Goal: Use online tool/utility: Utilize a website feature to perform a specific function

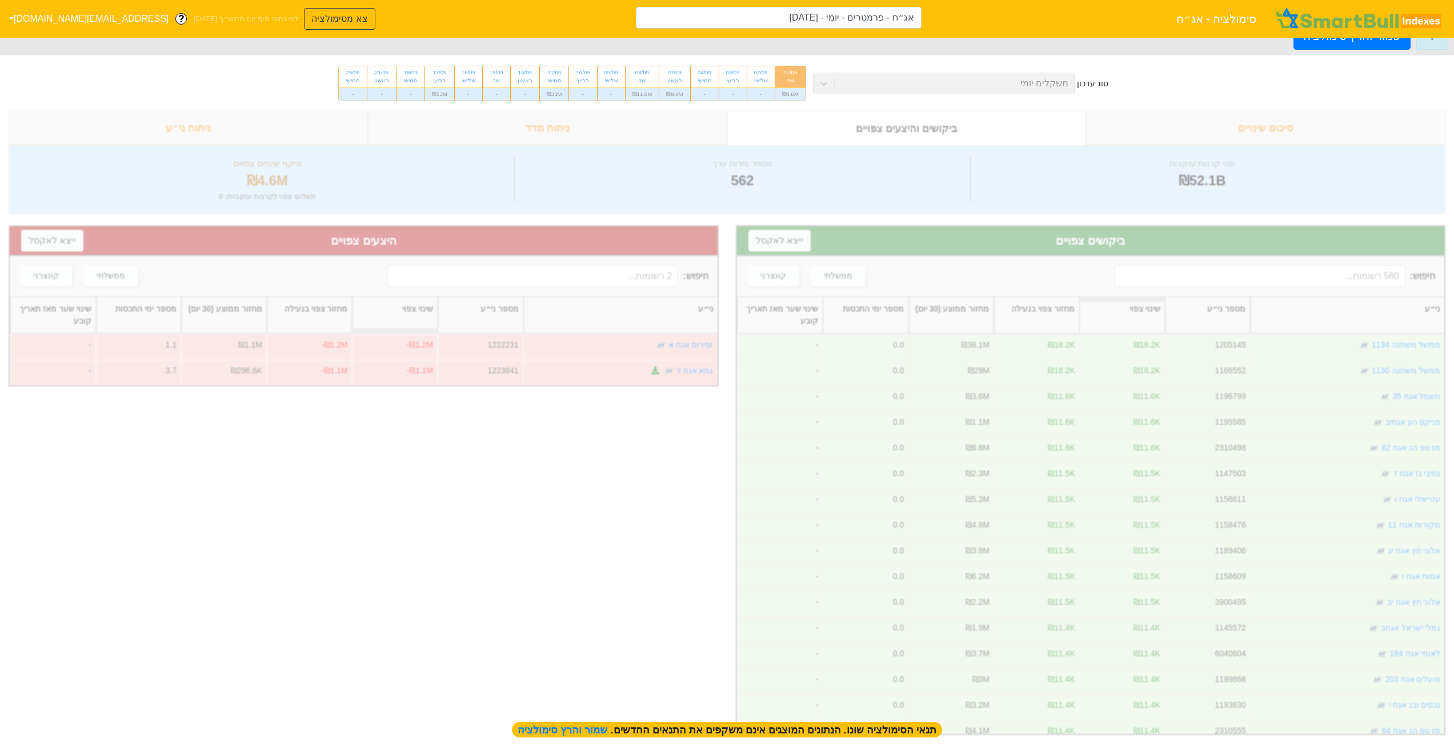
scroll to position [30, 0]
click at [549, 729] on span "שמור והרץ סימולציה" at bounding box center [564, 729] width 93 height 11
type input "אג״ח - פרמטרים - יומי - [DATE]"
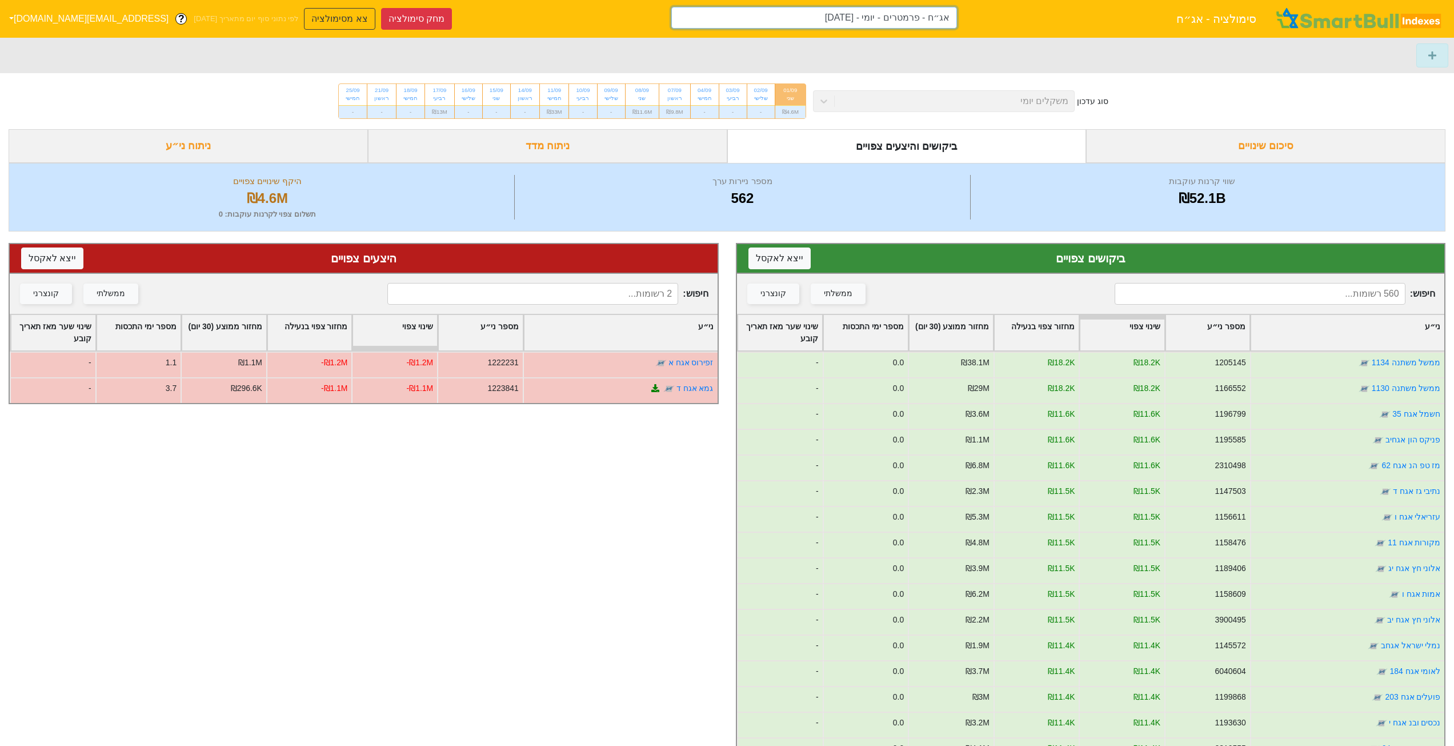
click at [797, 16] on input "אג״ח - פרמטרים - יומי - [DATE]" at bounding box center [814, 18] width 286 height 22
click at [797, 38] on body "סימולציה - אג״ח אג״ח - פרמטרים - יומי - [DATE] מחק סימולציה צא מסימולציה לפי נת…" at bounding box center [727, 450] width 1454 height 825
click at [825, 16] on input "אג״ח - פרמטרים - יומי - [DATE]" at bounding box center [814, 18] width 286 height 22
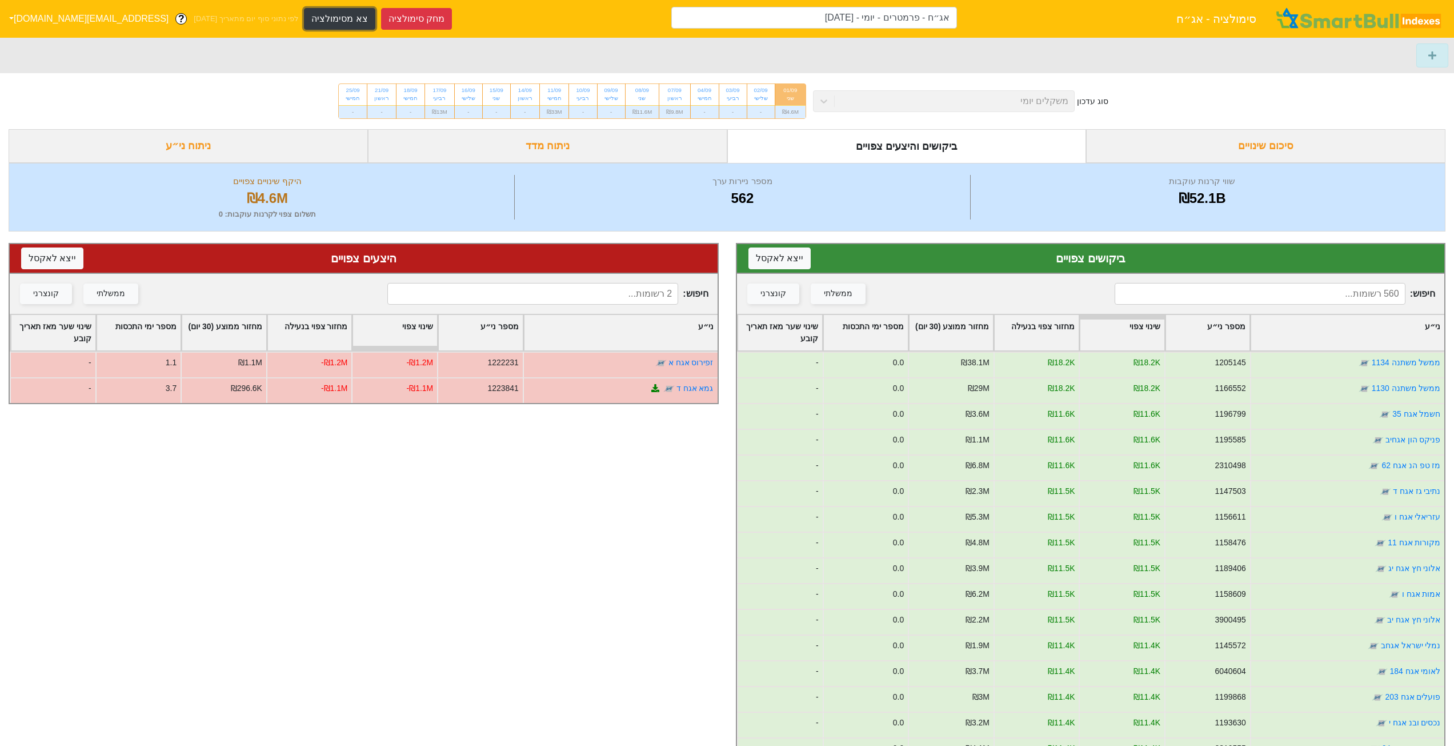
click at [304, 19] on button "צא מסימולציה" at bounding box center [339, 19] width 71 height 22
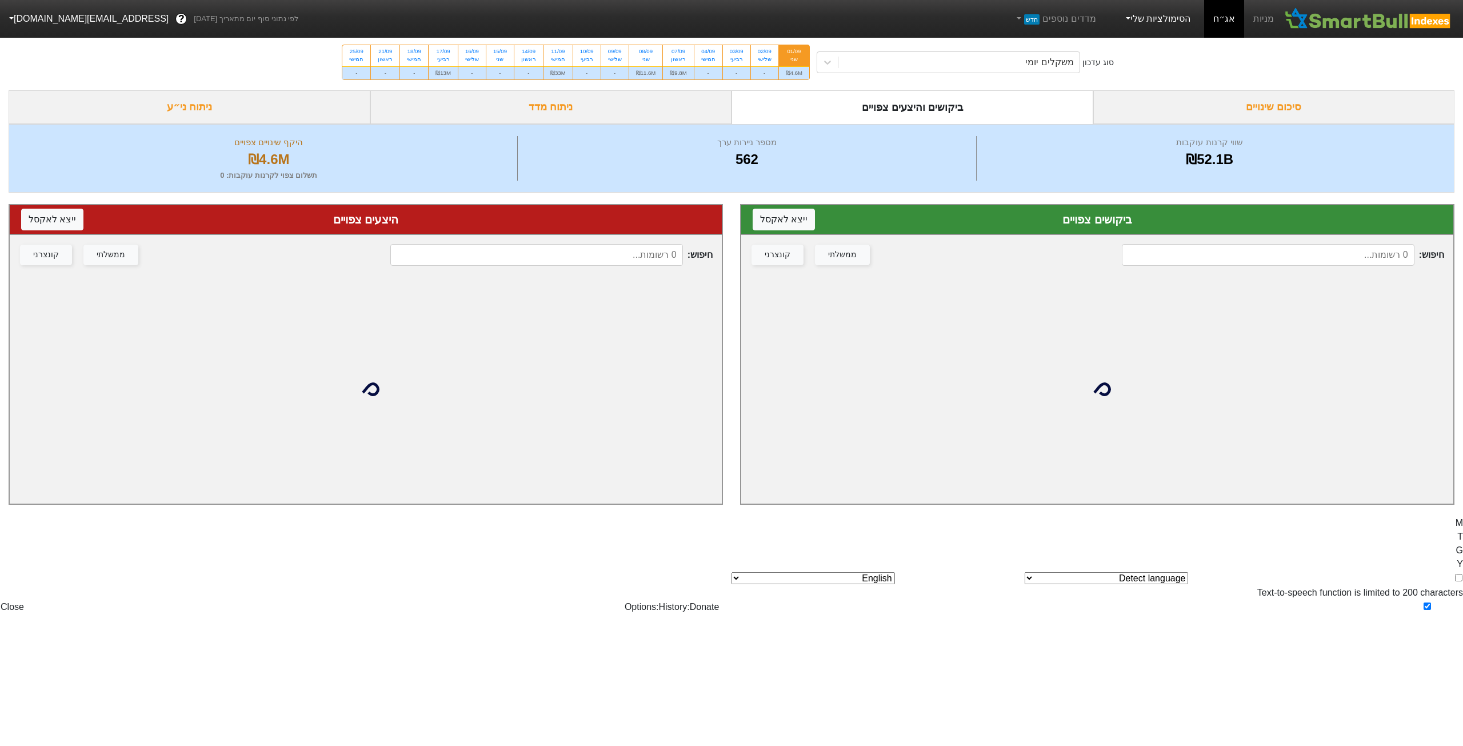
click at [1155, 16] on link "הסימולציות שלי" at bounding box center [1157, 18] width 77 height 23
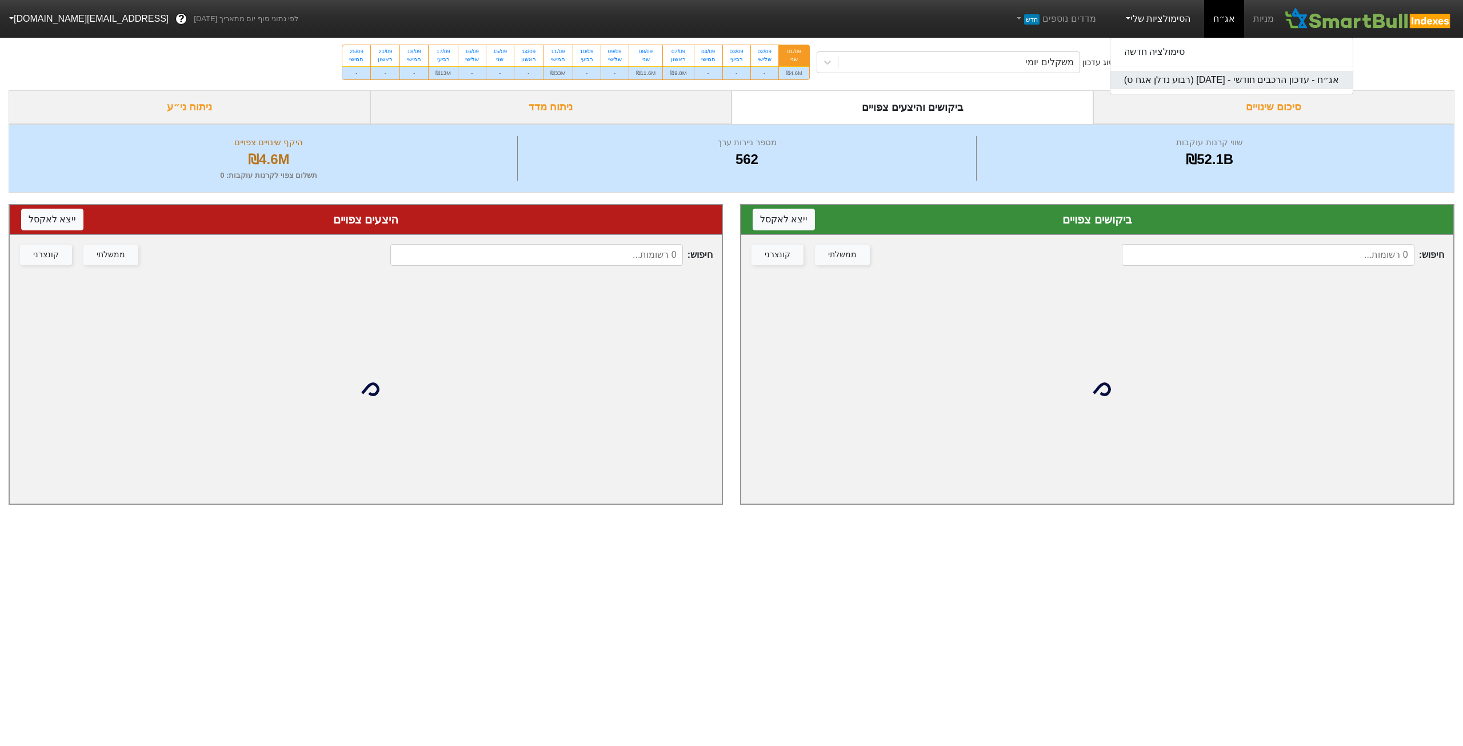
click at [1165, 82] on link "אג״ח - עדכון הרכבים חודשי - [DATE] (רבוע נדלן אגח ט)" at bounding box center [1231, 80] width 242 height 18
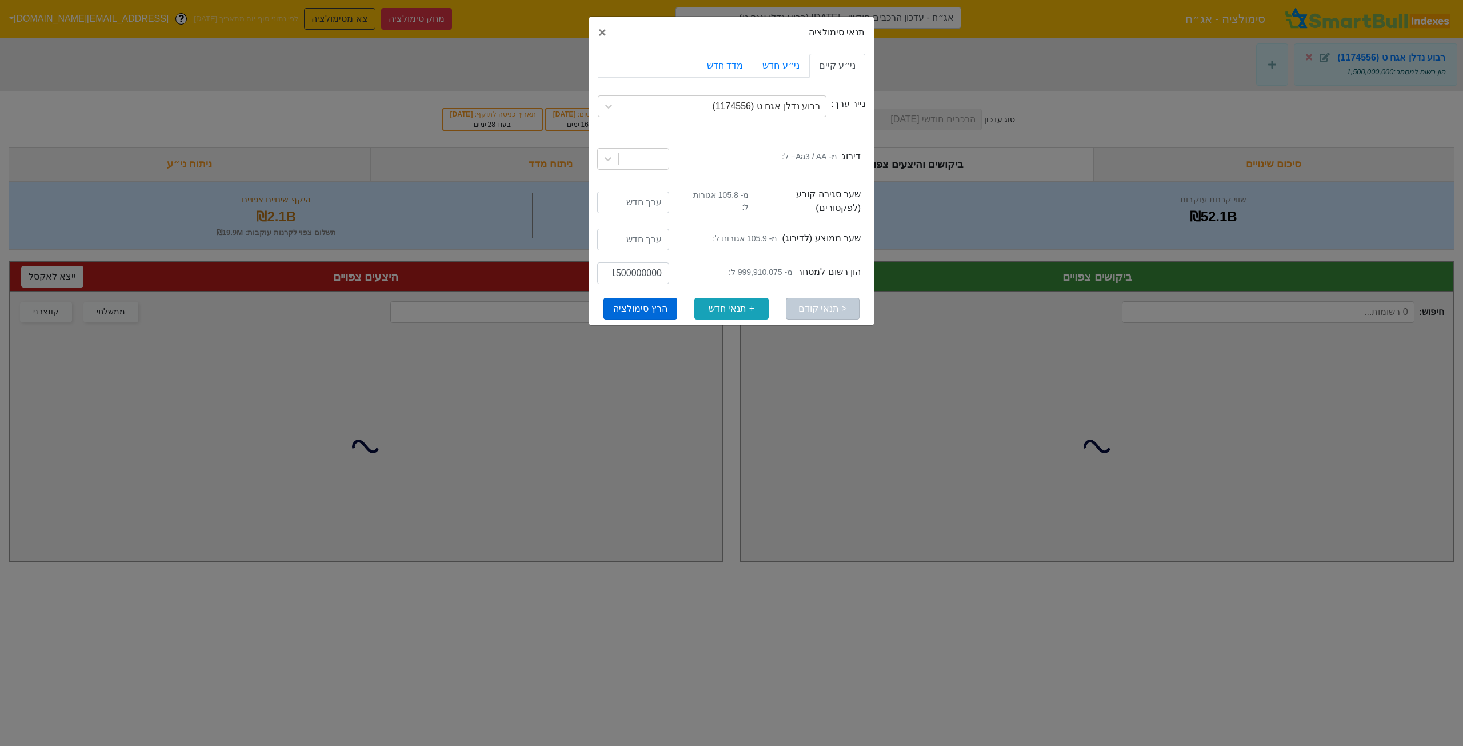
click at [617, 298] on button "הרץ סימולציה" at bounding box center [640, 309] width 74 height 22
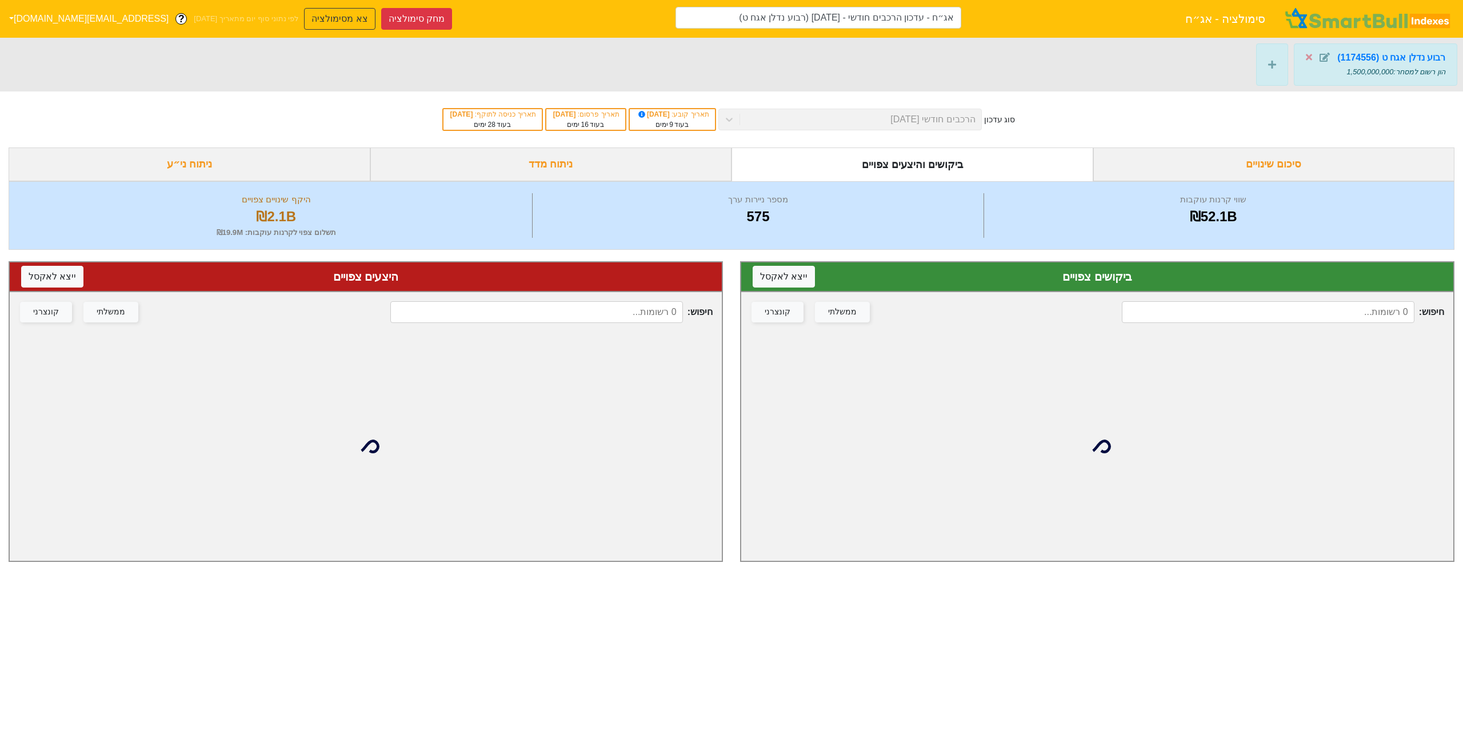
type input "אג״ח - עדכון הרכבים חודשי - [DATE] (רבוע נדלן אגח ט)"
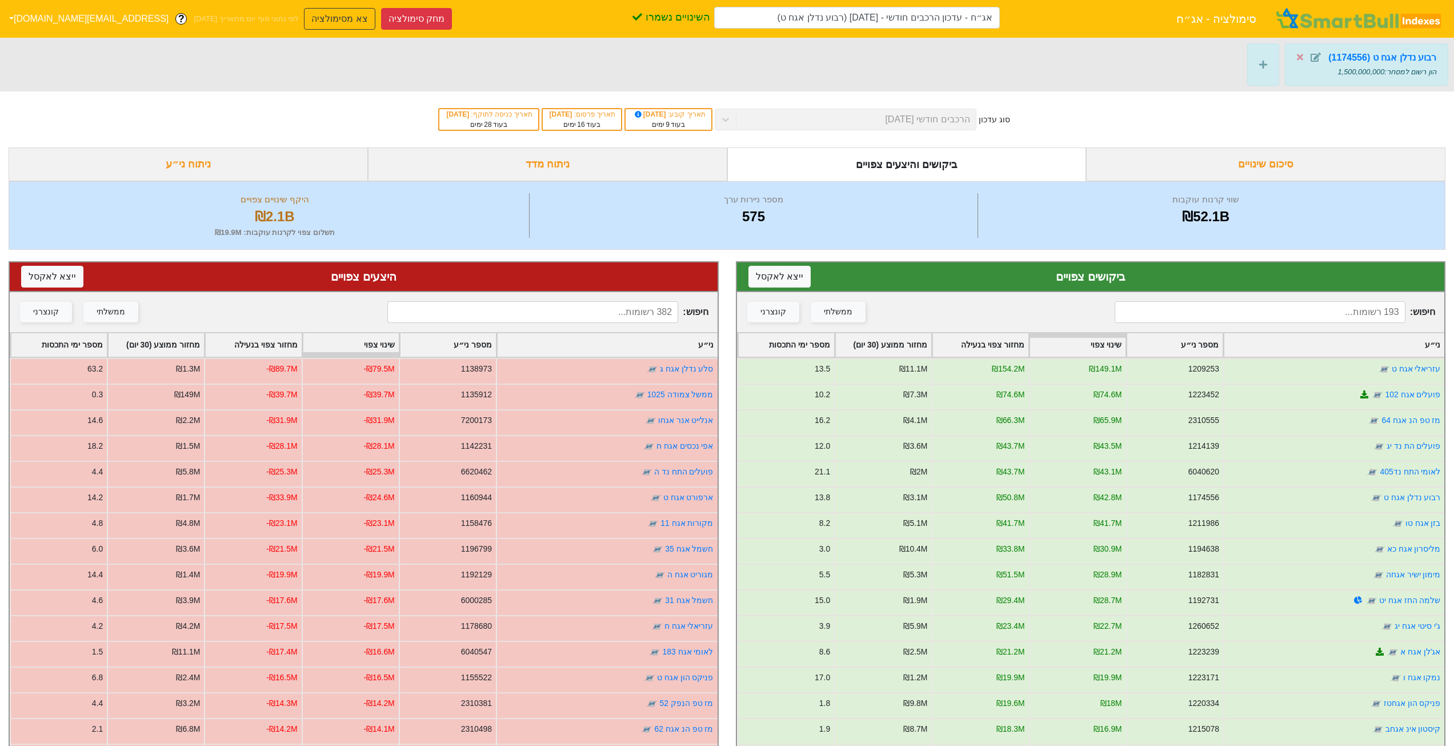
click at [520, 167] on div "ניתוח מדד" at bounding box center [547, 164] width 359 height 34
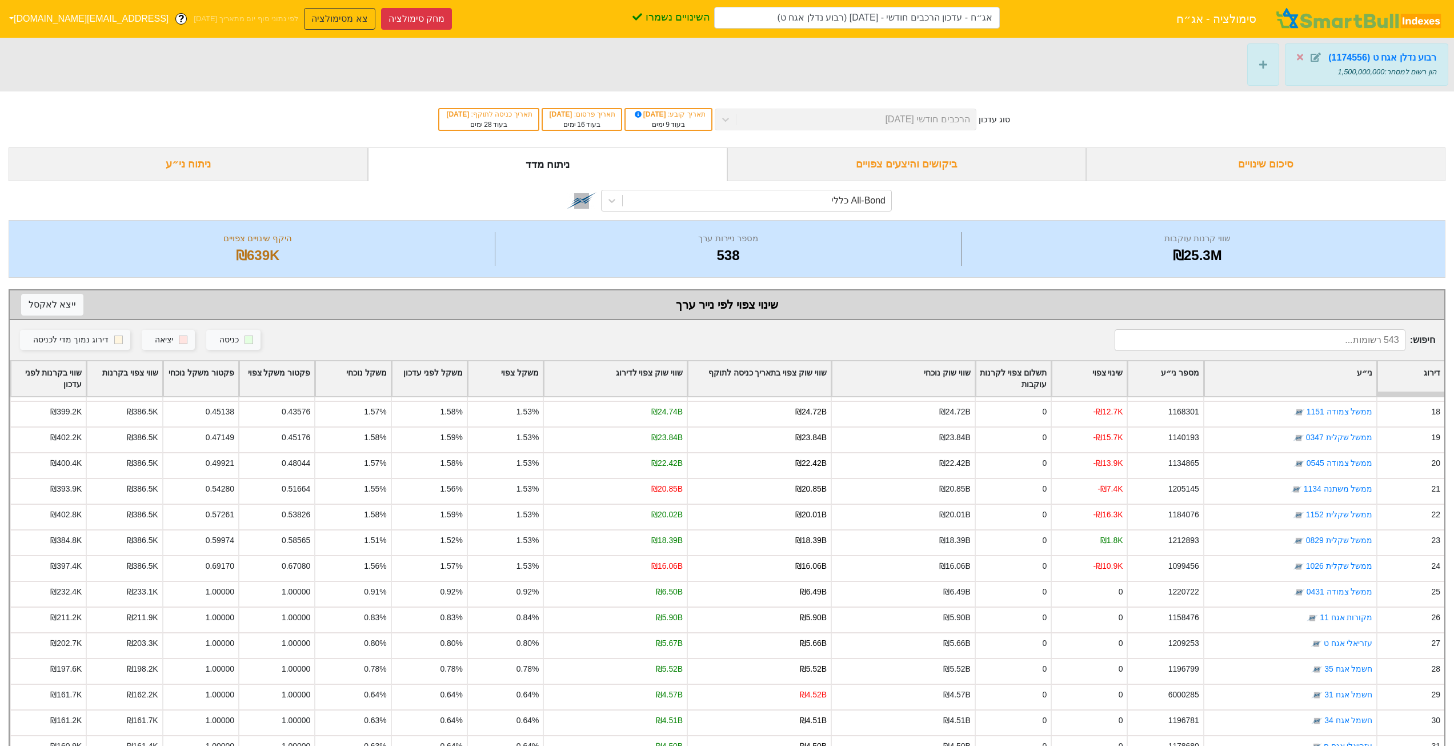
scroll to position [457, 0]
click at [805, 203] on div "All-Bond כללי" at bounding box center [757, 200] width 269 height 21
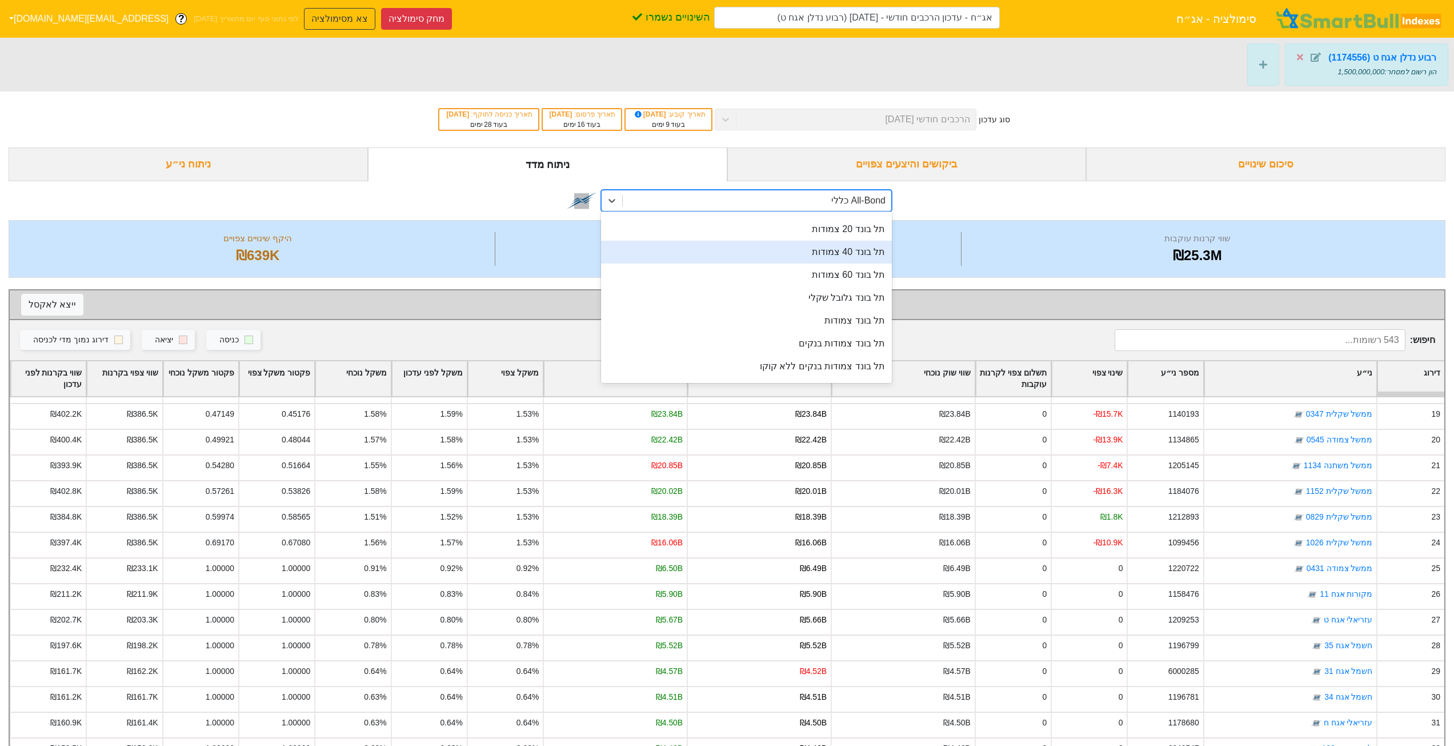
scroll to position [114, 0]
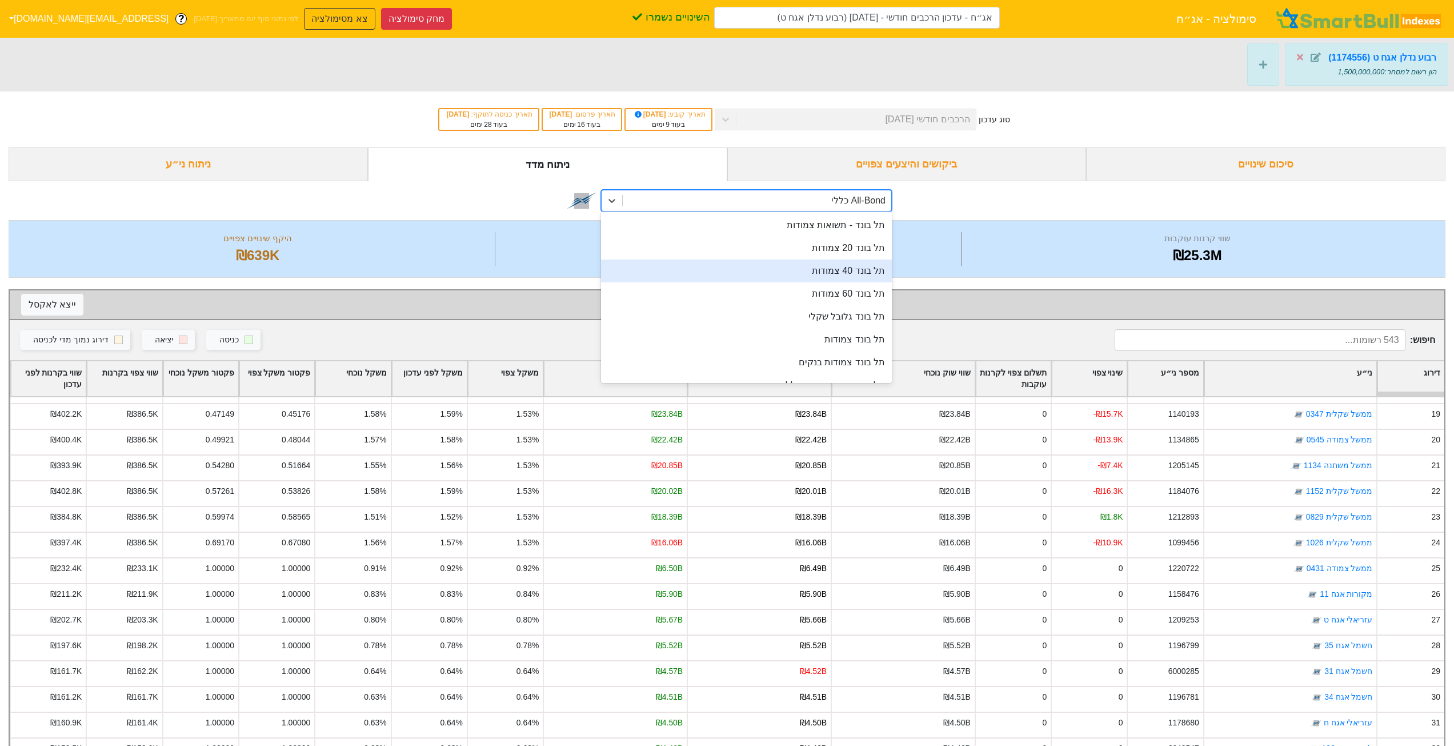
click at [814, 275] on div "תל בונד 40 צמודות" at bounding box center [746, 270] width 291 height 23
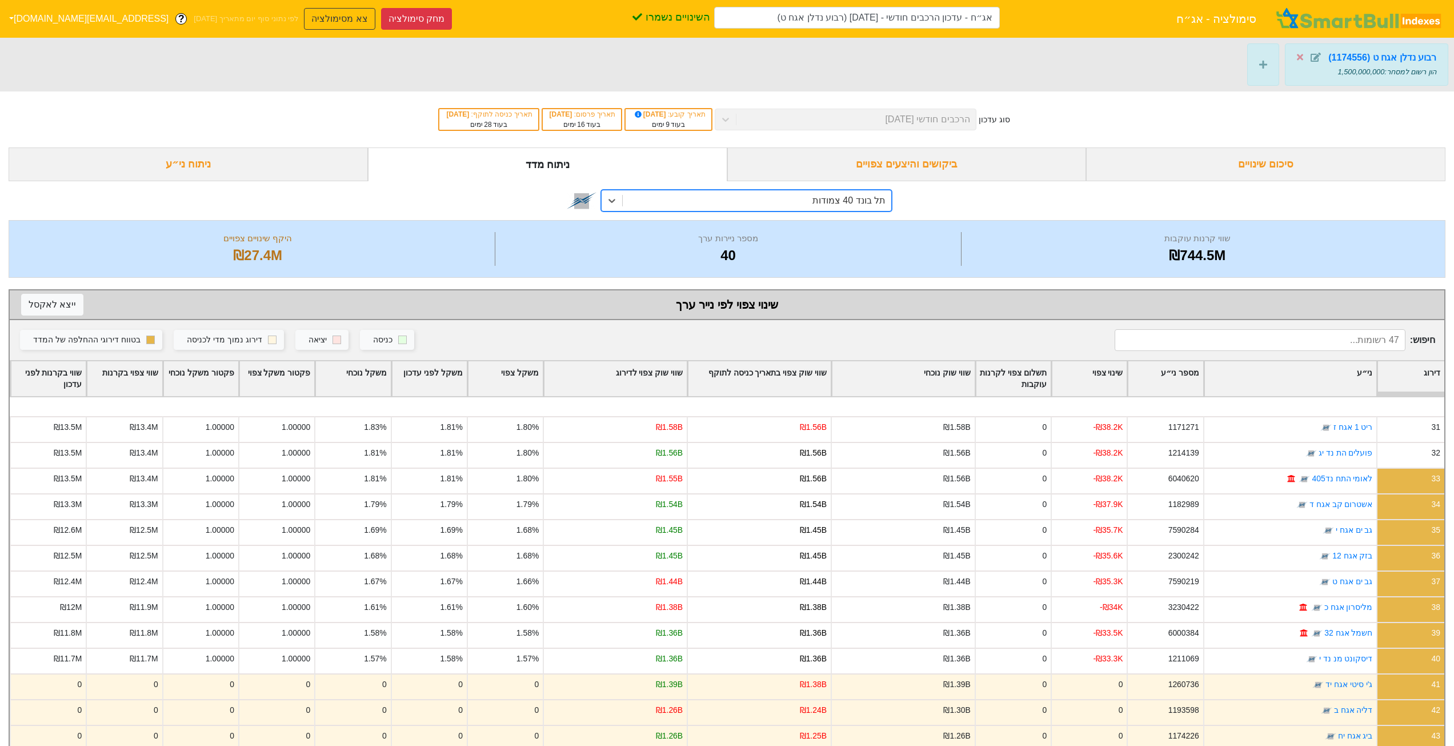
scroll to position [809, 0]
